Goal: Task Accomplishment & Management: Manage account settings

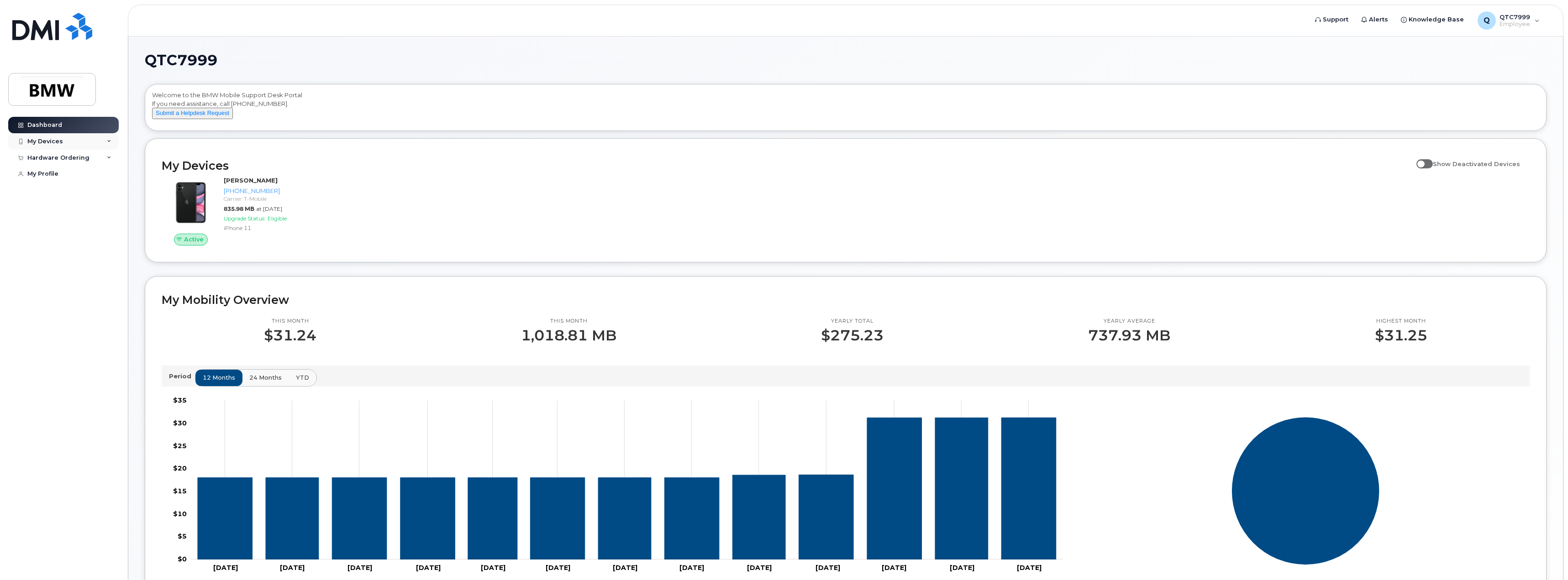
click at [37, 138] on div "My Devices" at bounding box center [45, 142] width 36 height 7
click at [45, 158] on div "Add Device" at bounding box center [49, 159] width 36 height 9
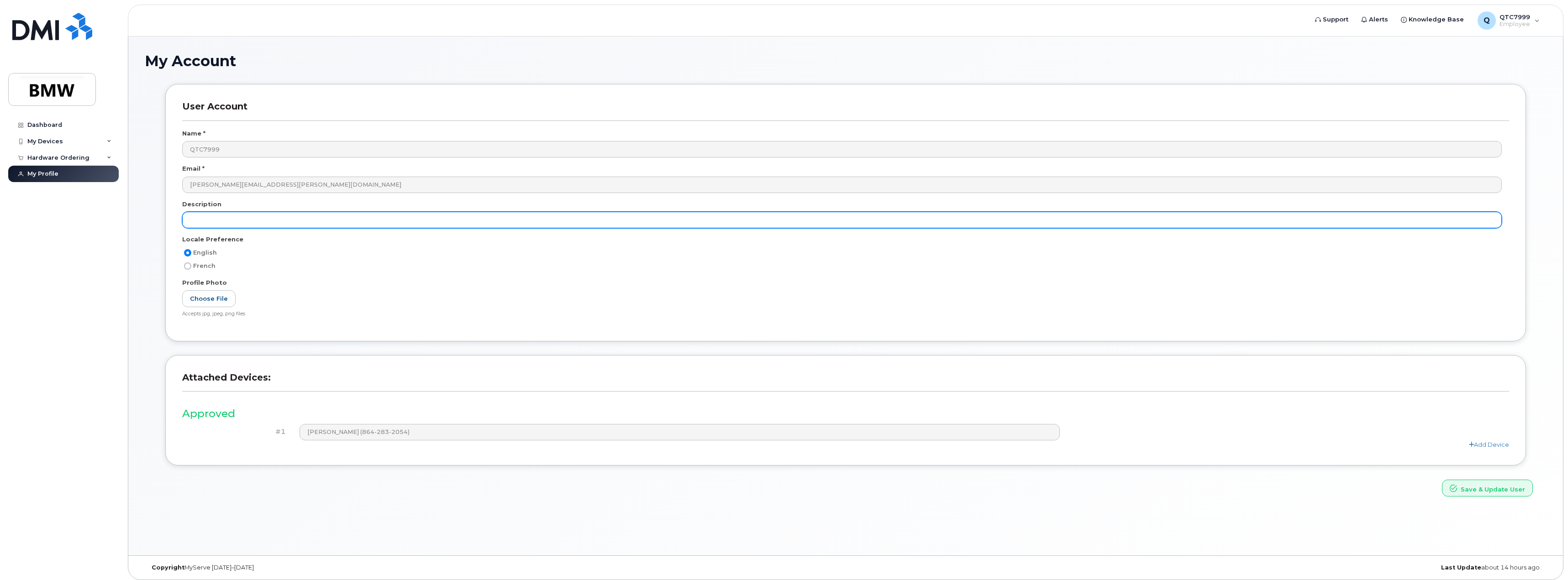
click at [292, 224] on input "text" at bounding box center [842, 220] width 1320 height 16
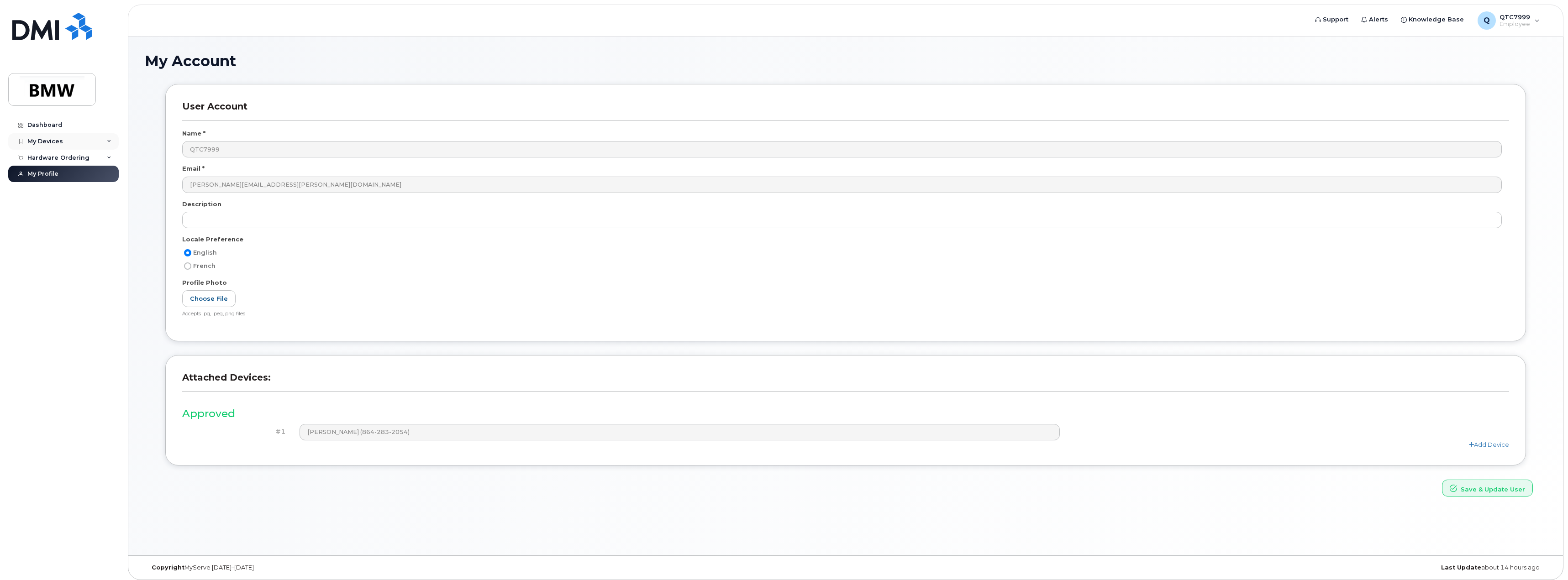
click at [107, 141] on div "My Devices" at bounding box center [64, 141] width 111 height 16
click at [60, 140] on div "My Devices" at bounding box center [45, 142] width 36 height 7
click at [57, 160] on div "Add Device" at bounding box center [49, 159] width 36 height 9
click at [29, 130] on link "Dashboard" at bounding box center [64, 125] width 111 height 16
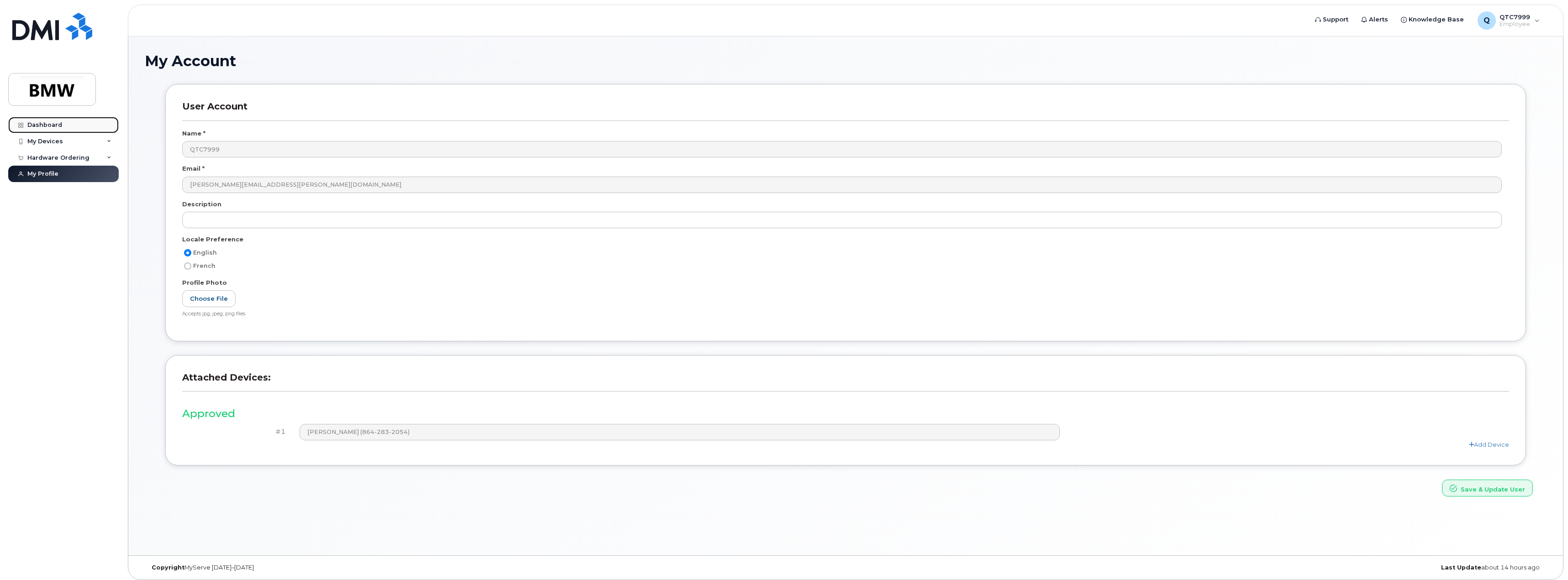
click at [29, 130] on link "Dashboard" at bounding box center [64, 125] width 111 height 16
